Goal: Navigation & Orientation: Find specific page/section

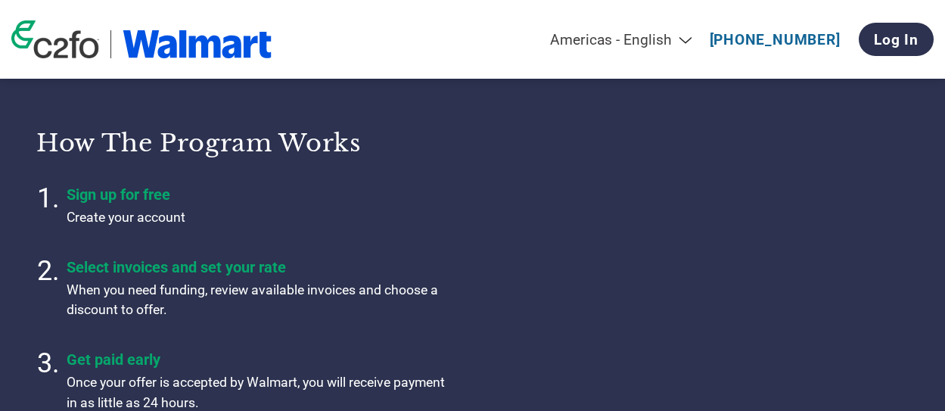
select select "es-MX"
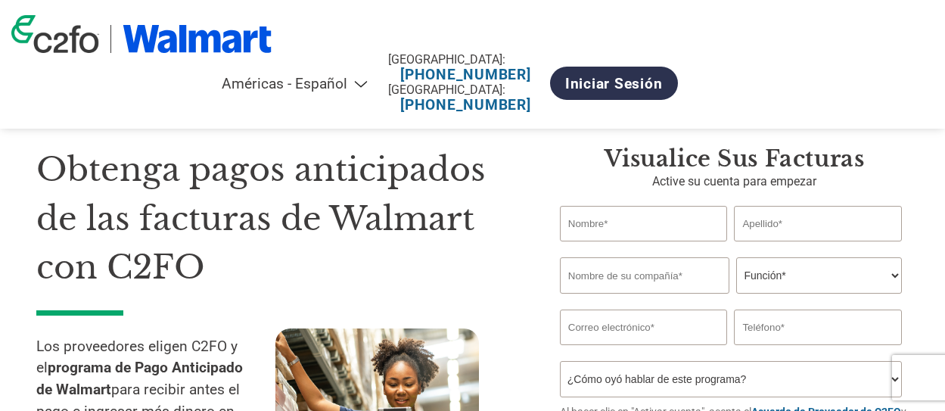
click at [378, 75] on select "Americas - English Américas - Español Américas - Português Amériques - Français…" at bounding box center [201, 83] width 351 height 17
